Goal: Transaction & Acquisition: Download file/media

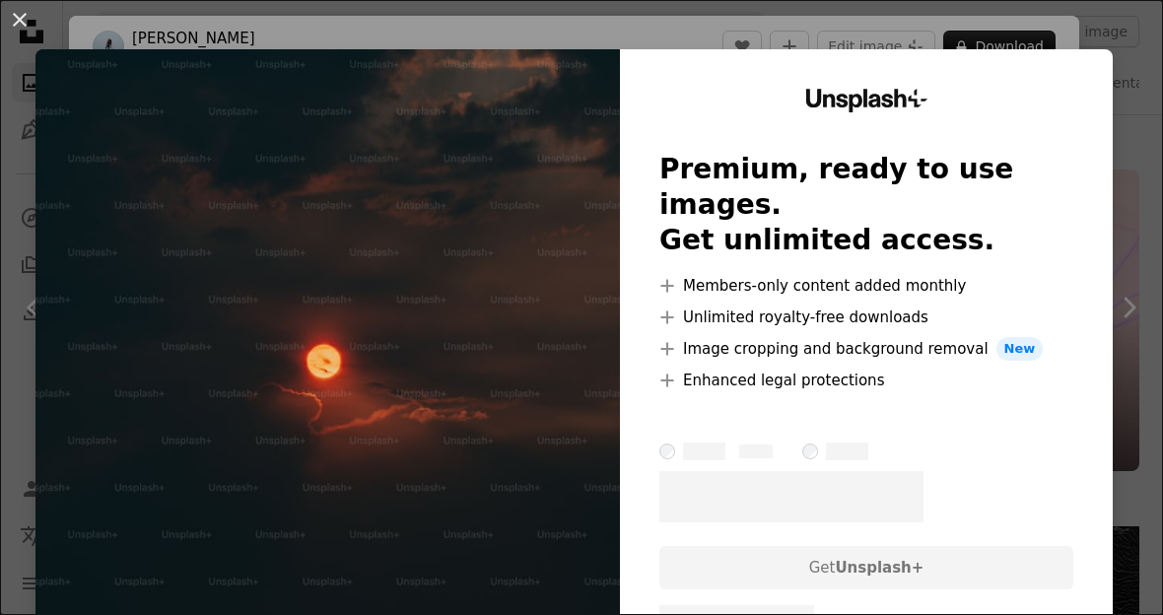
scroll to position [20157, 0]
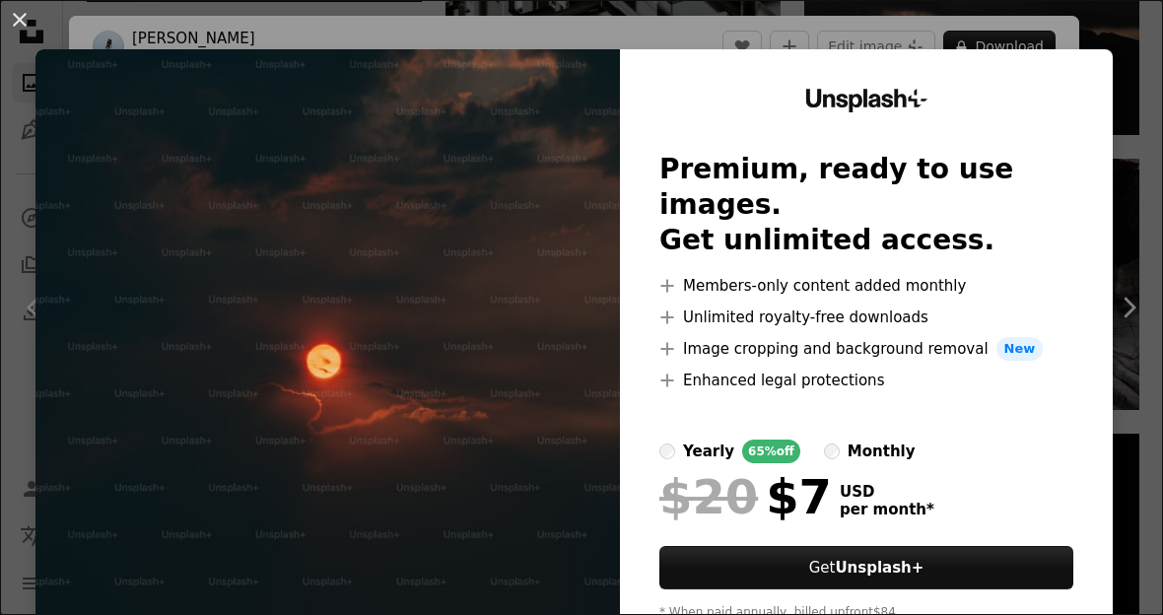
click at [504, 185] on img at bounding box center [327, 362] width 585 height 627
click at [29, 19] on button "An X shape" at bounding box center [20, 20] width 24 height 24
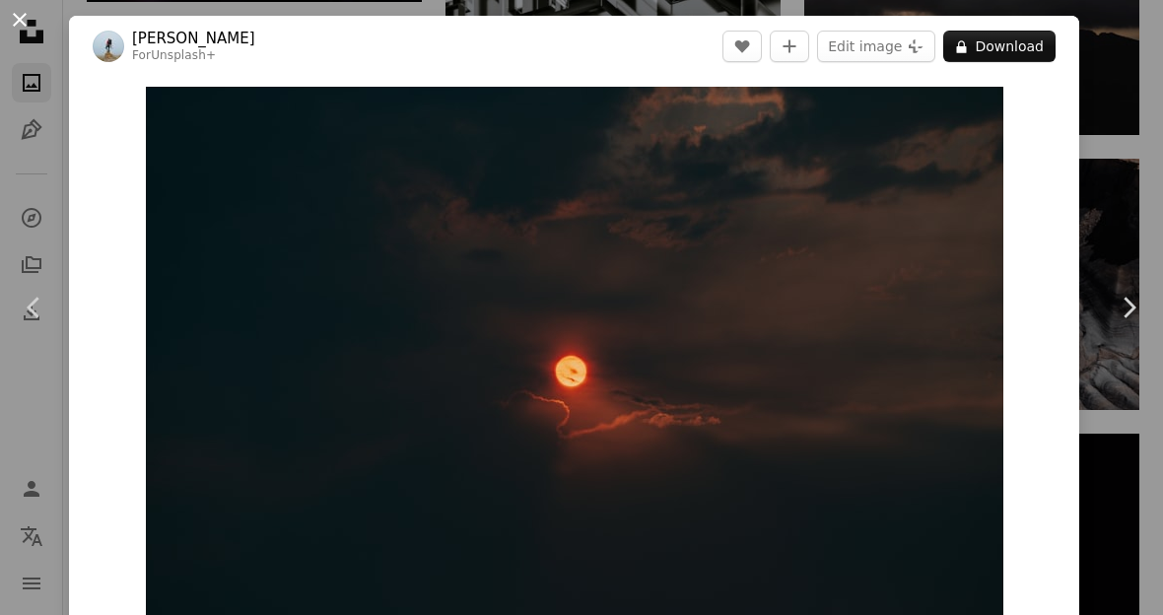
click at [29, 19] on button "An X shape" at bounding box center [20, 20] width 24 height 24
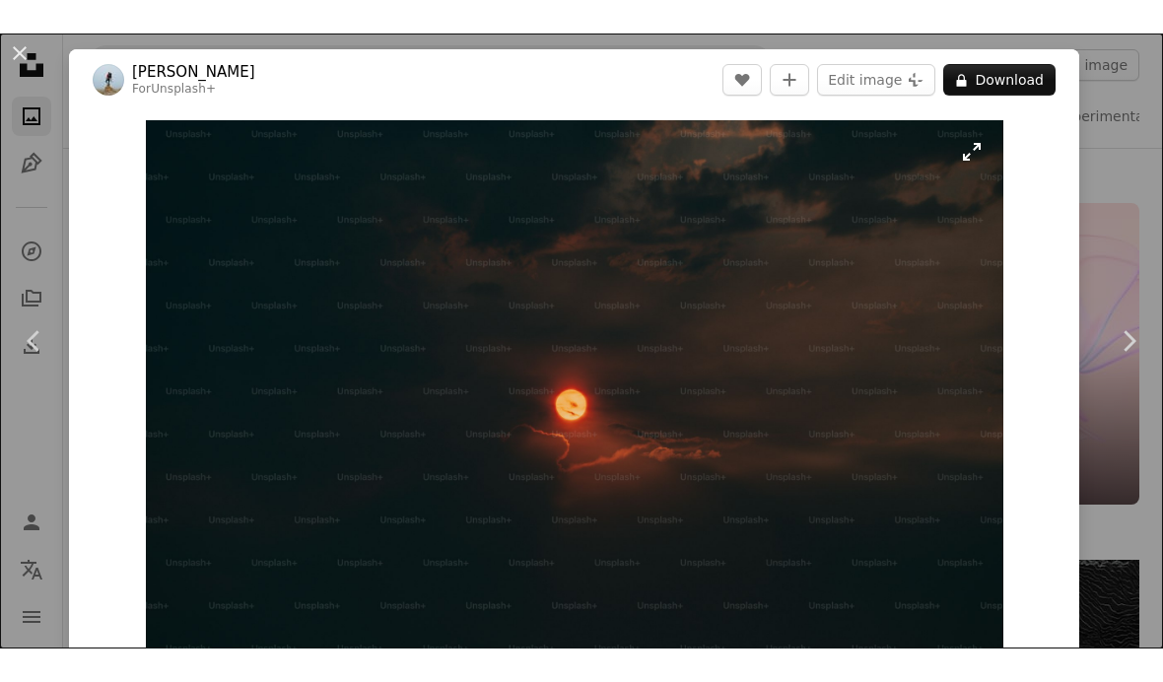
scroll to position [20228, 0]
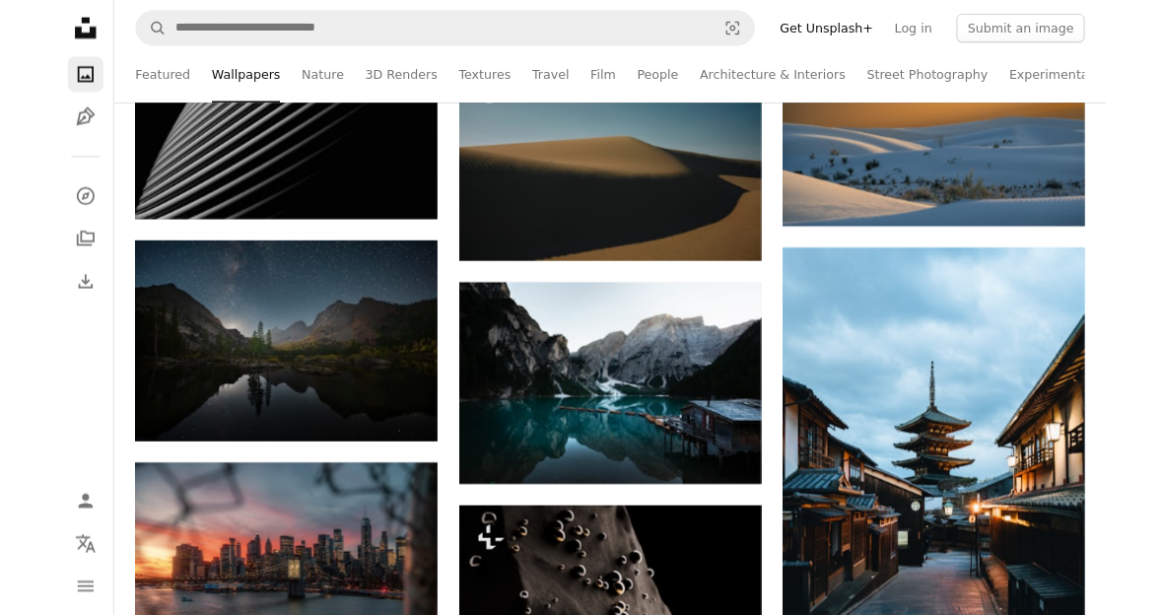
scroll to position [65369, 0]
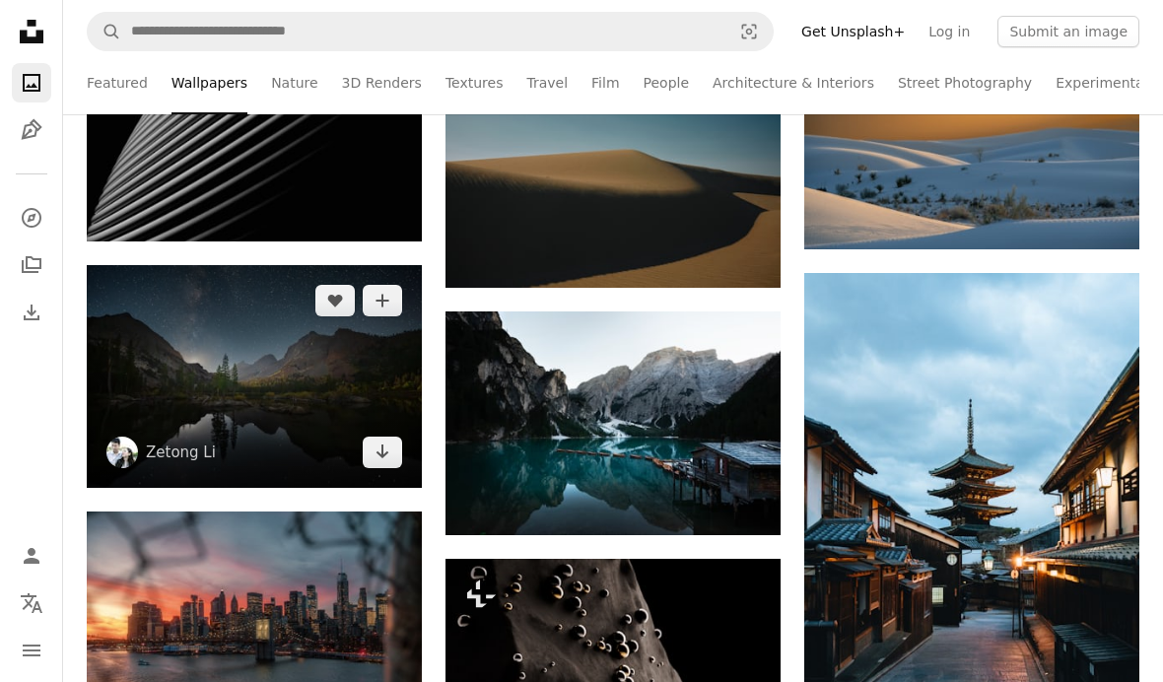
click at [351, 370] on img at bounding box center [254, 376] width 335 height 223
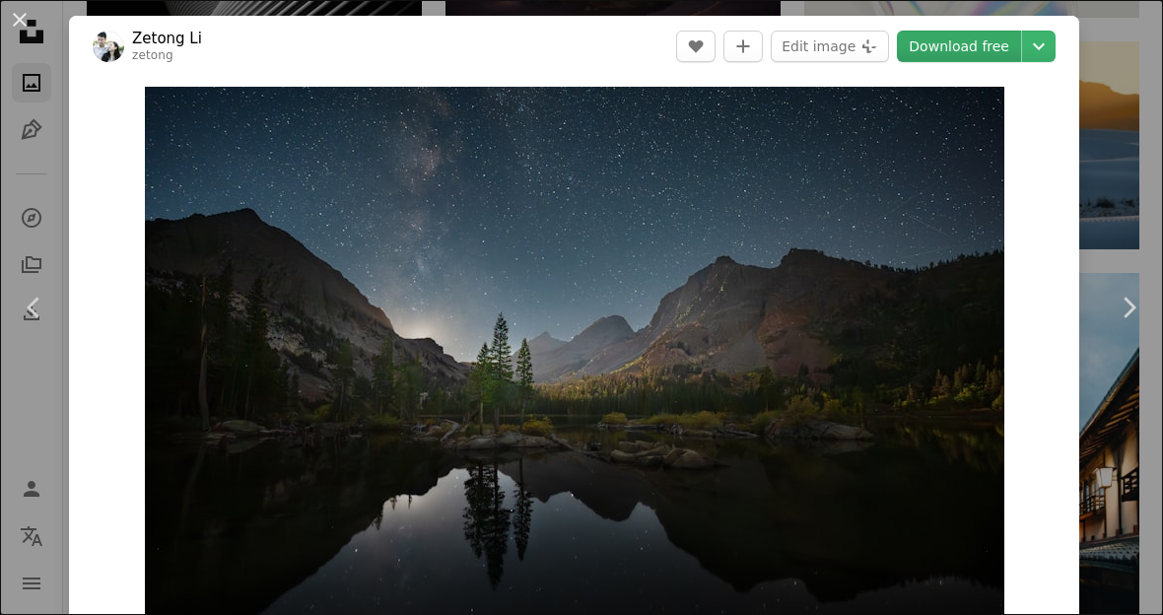
click at [1001, 47] on link "Download free" at bounding box center [959, 47] width 124 height 32
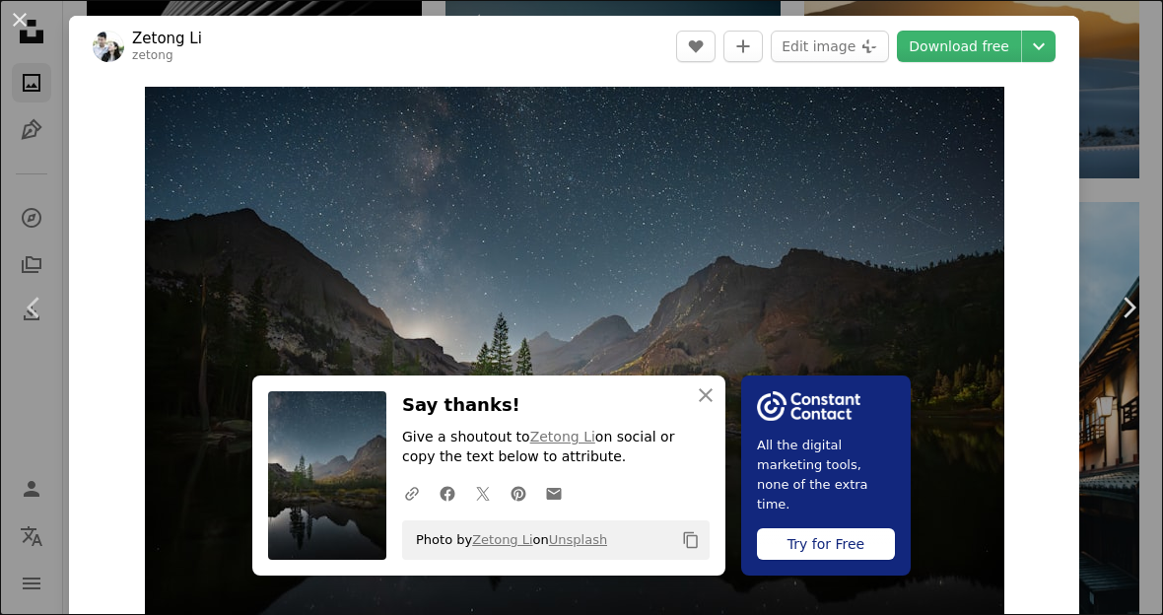
click at [1110, 143] on div "An X shape Chevron left Chevron right An X shape Close Say thanks! Give a shout…" at bounding box center [581, 307] width 1163 height 615
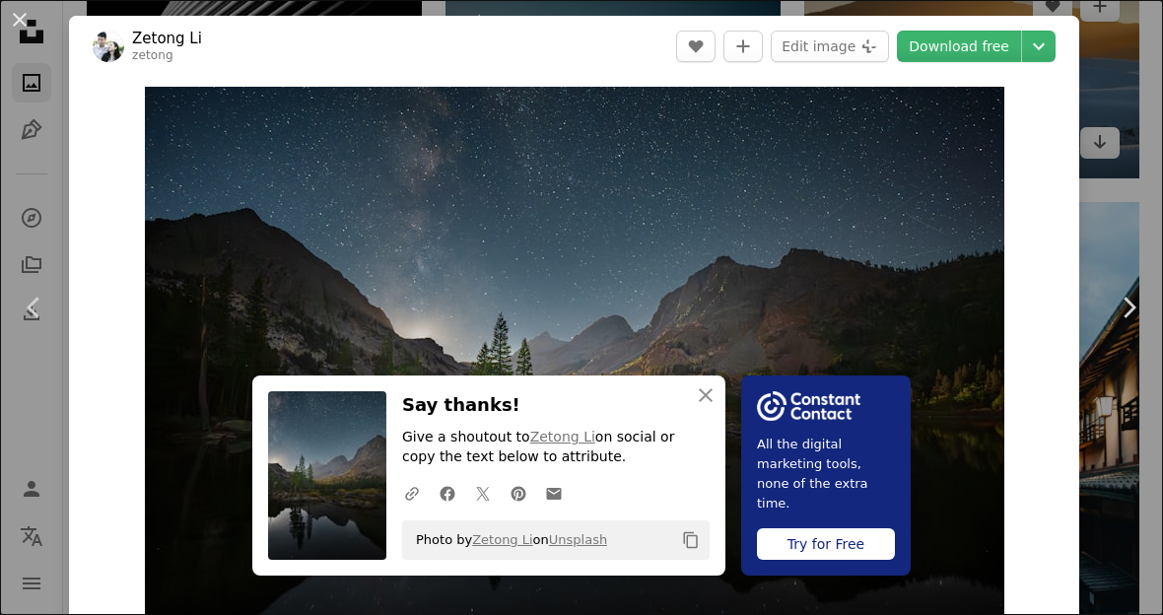
click at [1110, 143] on img at bounding box center [971, 74] width 335 height 208
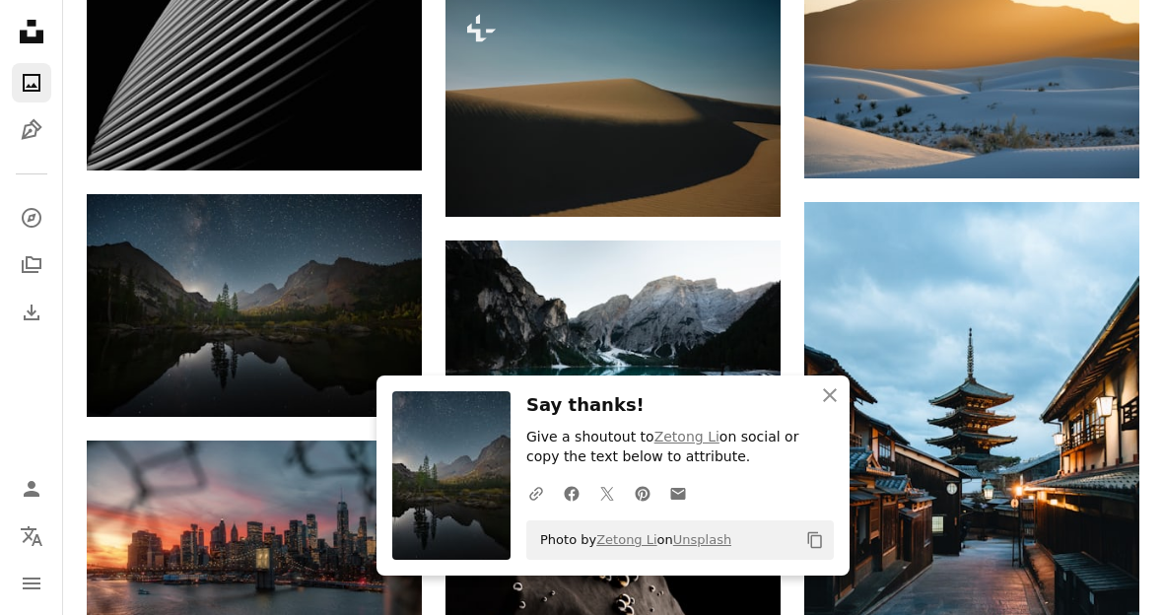
click at [20, 65] on div "Unsplash logo Unsplash Home A photo Pen Tool" at bounding box center [31, 81] width 39 height 138
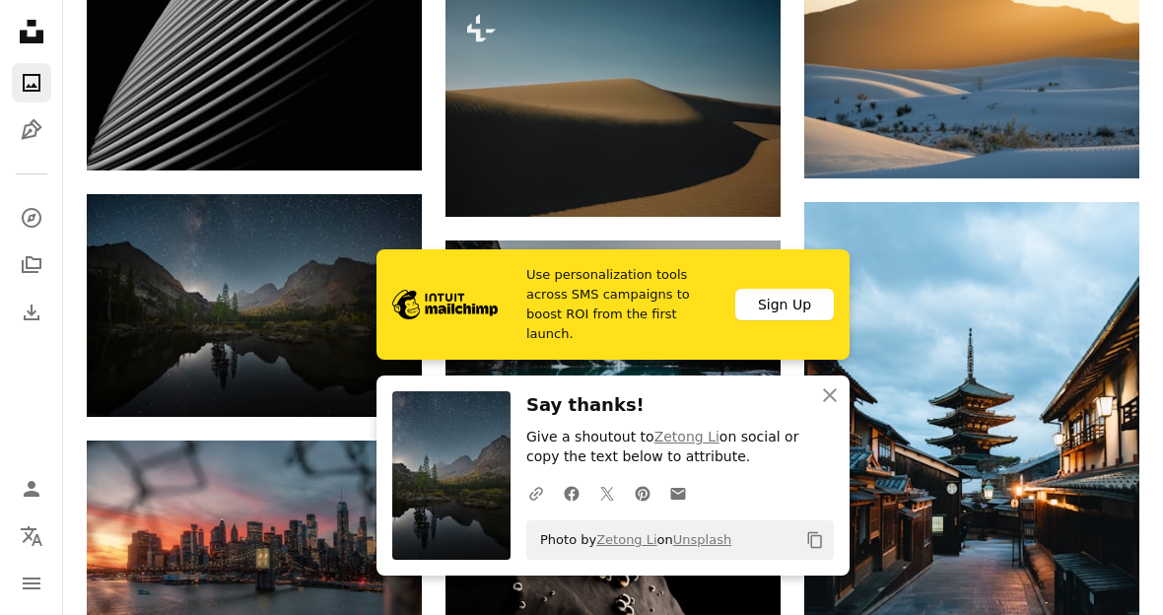
scroll to position [65404, 0]
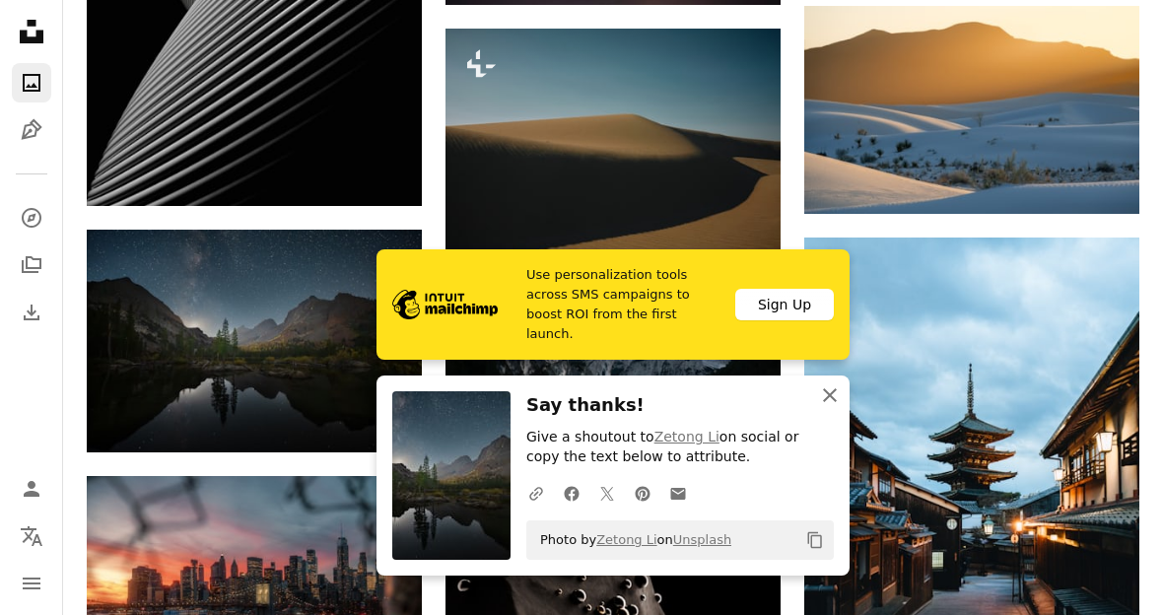
click at [824, 407] on icon "An X shape" at bounding box center [830, 396] width 24 height 24
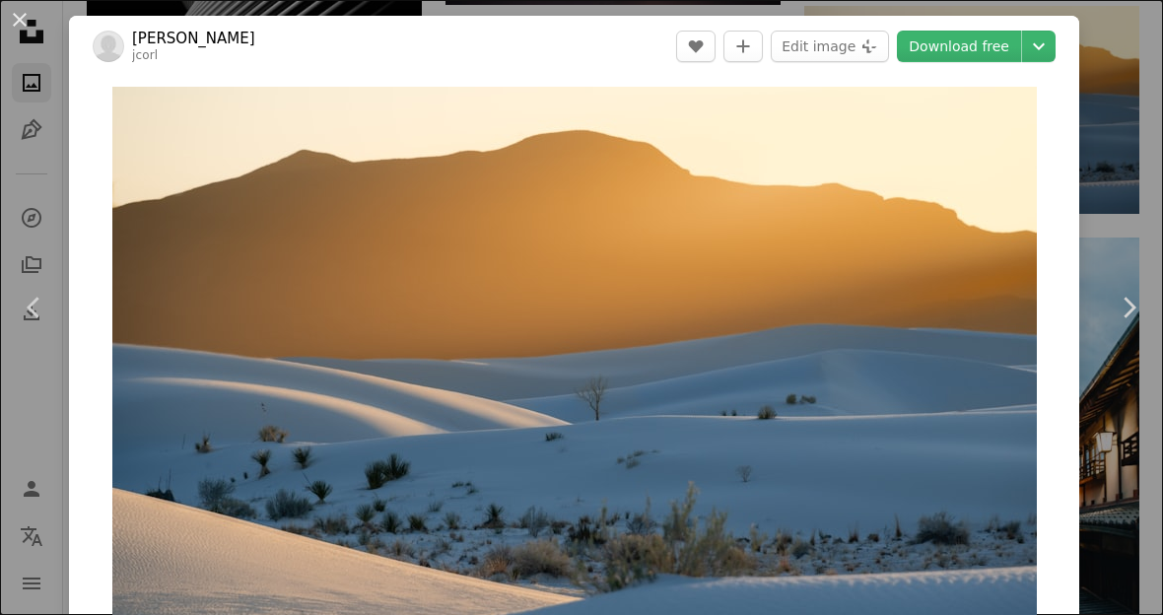
click at [23, 21] on button "An X shape" at bounding box center [20, 20] width 24 height 24
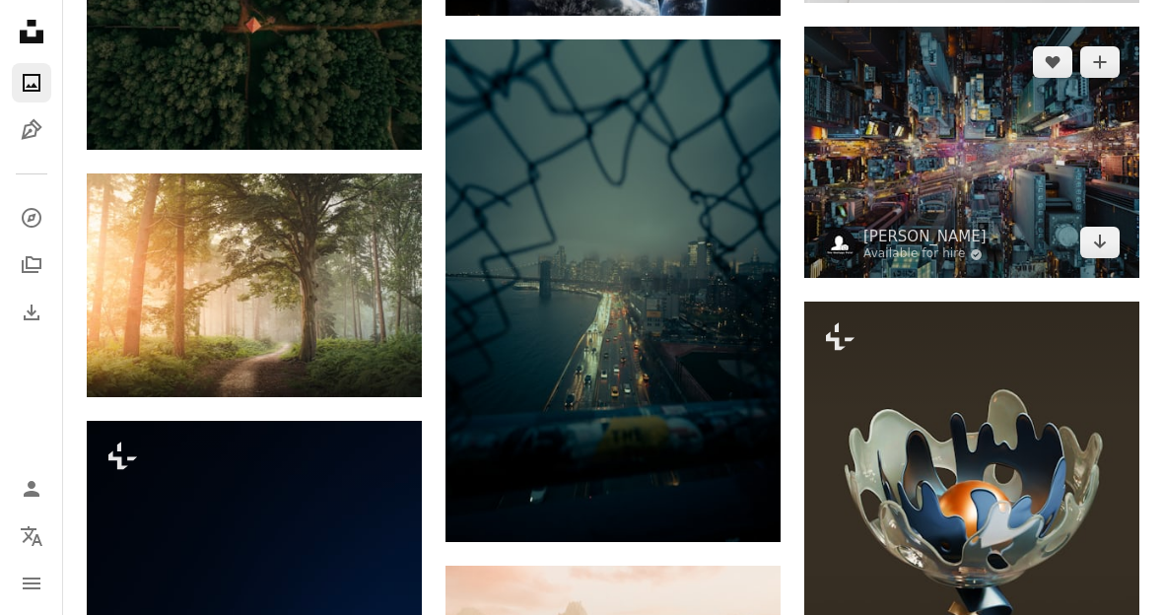
scroll to position [83976, 0]
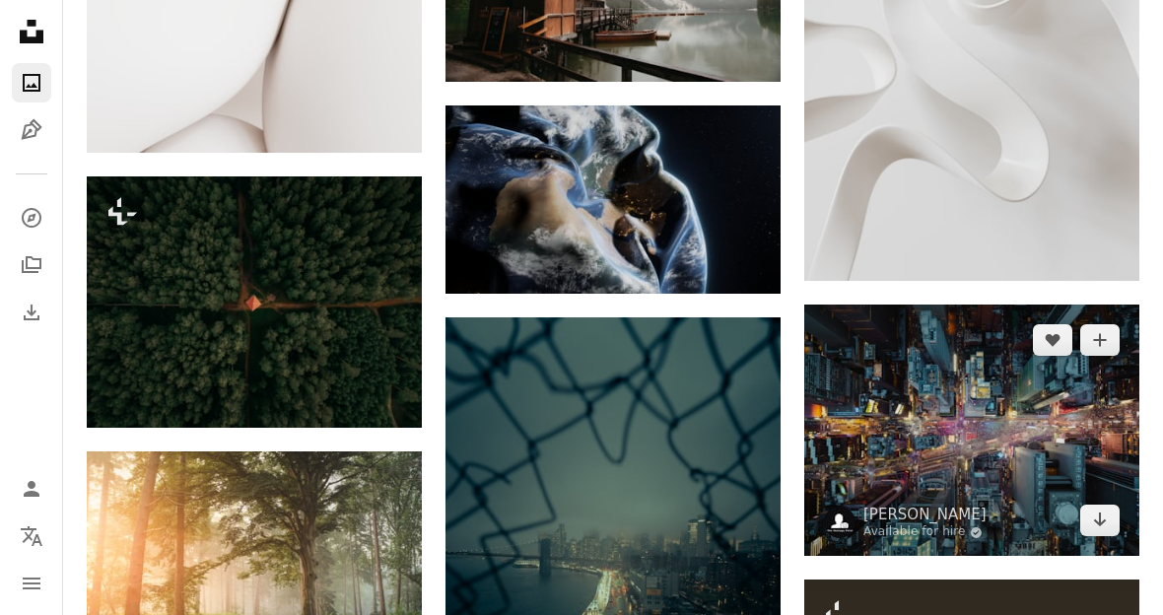
click at [965, 372] on img at bounding box center [971, 430] width 335 height 251
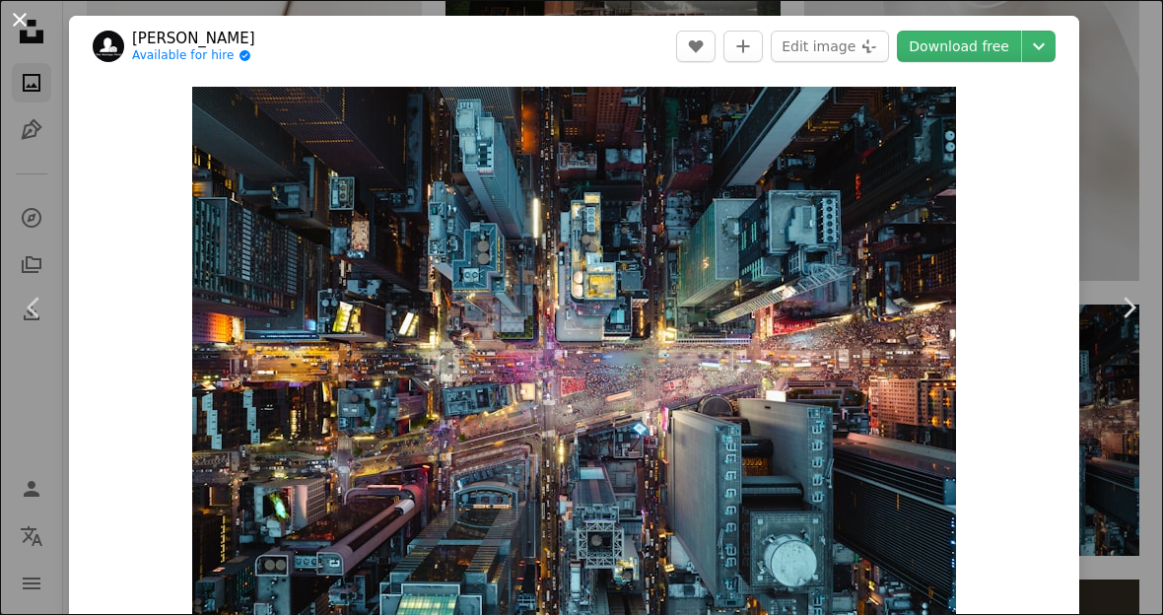
click at [18, 22] on button "An X shape" at bounding box center [20, 20] width 24 height 24
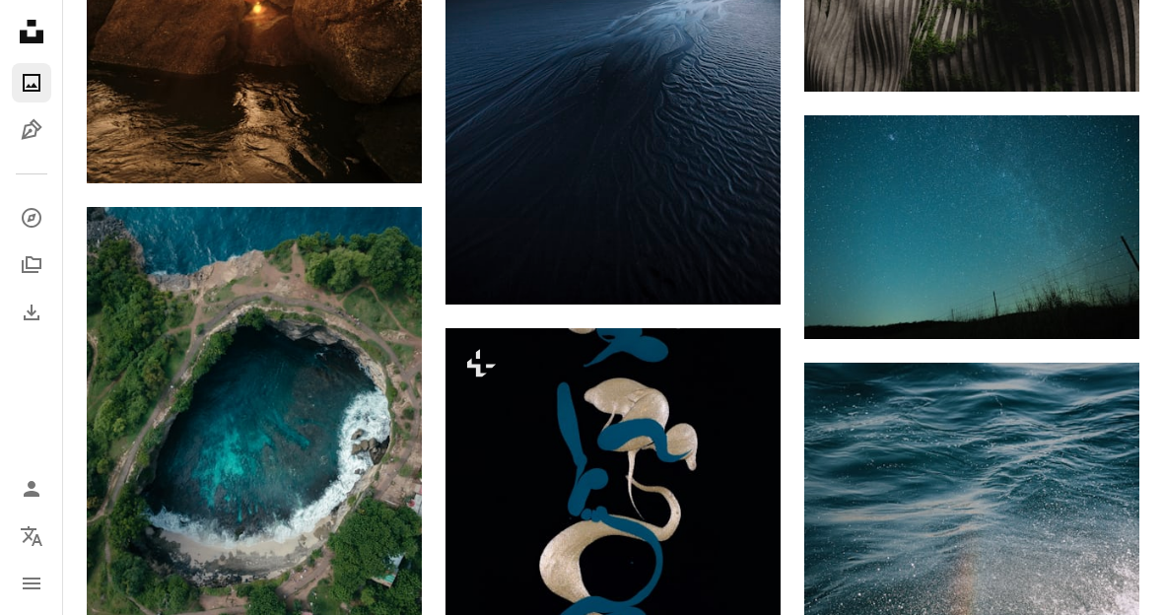
scroll to position [86818, 0]
